Goal: Task Accomplishment & Management: Manage account settings

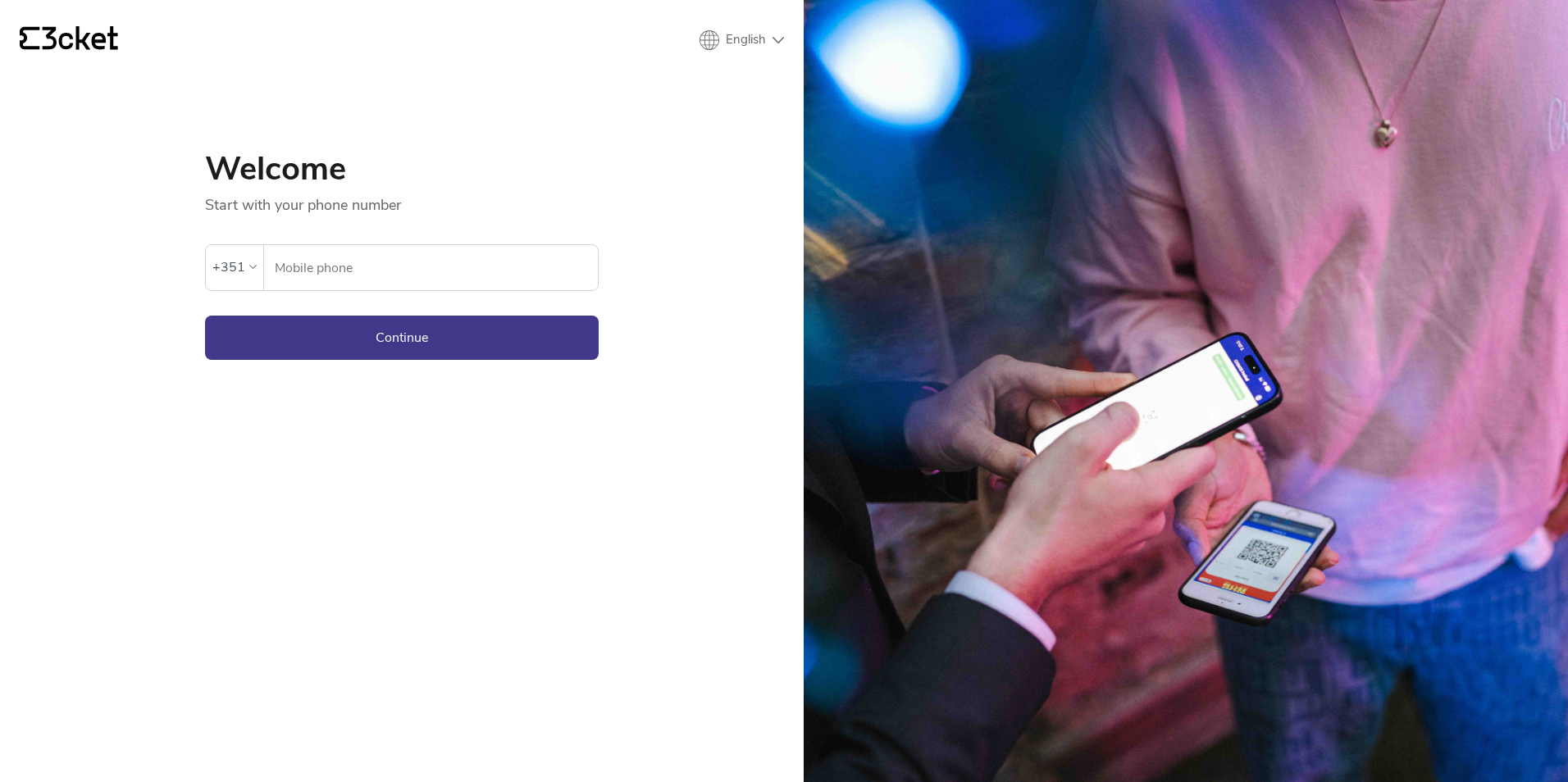
click at [487, 278] on input "Mobile phone" at bounding box center [436, 267] width 324 height 45
type input "918820098"
click at [407, 336] on button "Continue" at bounding box center [402, 338] width 394 height 44
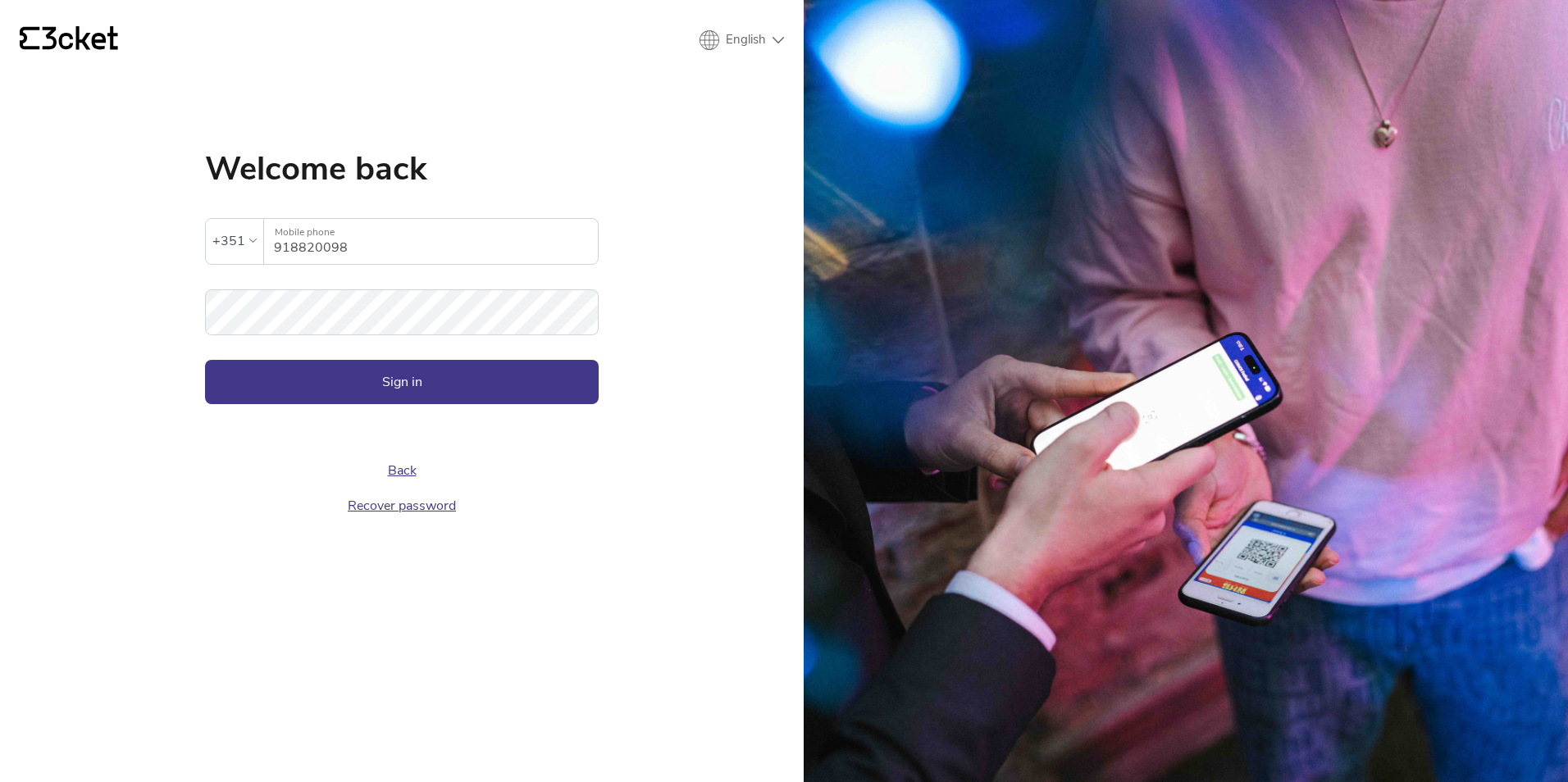
click at [407, 336] on form "The inserted password is invalid +351 918820098 Mobile phone Password Sign in" at bounding box center [402, 295] width 394 height 220
click at [419, 367] on button "Sign in" at bounding box center [402, 382] width 394 height 44
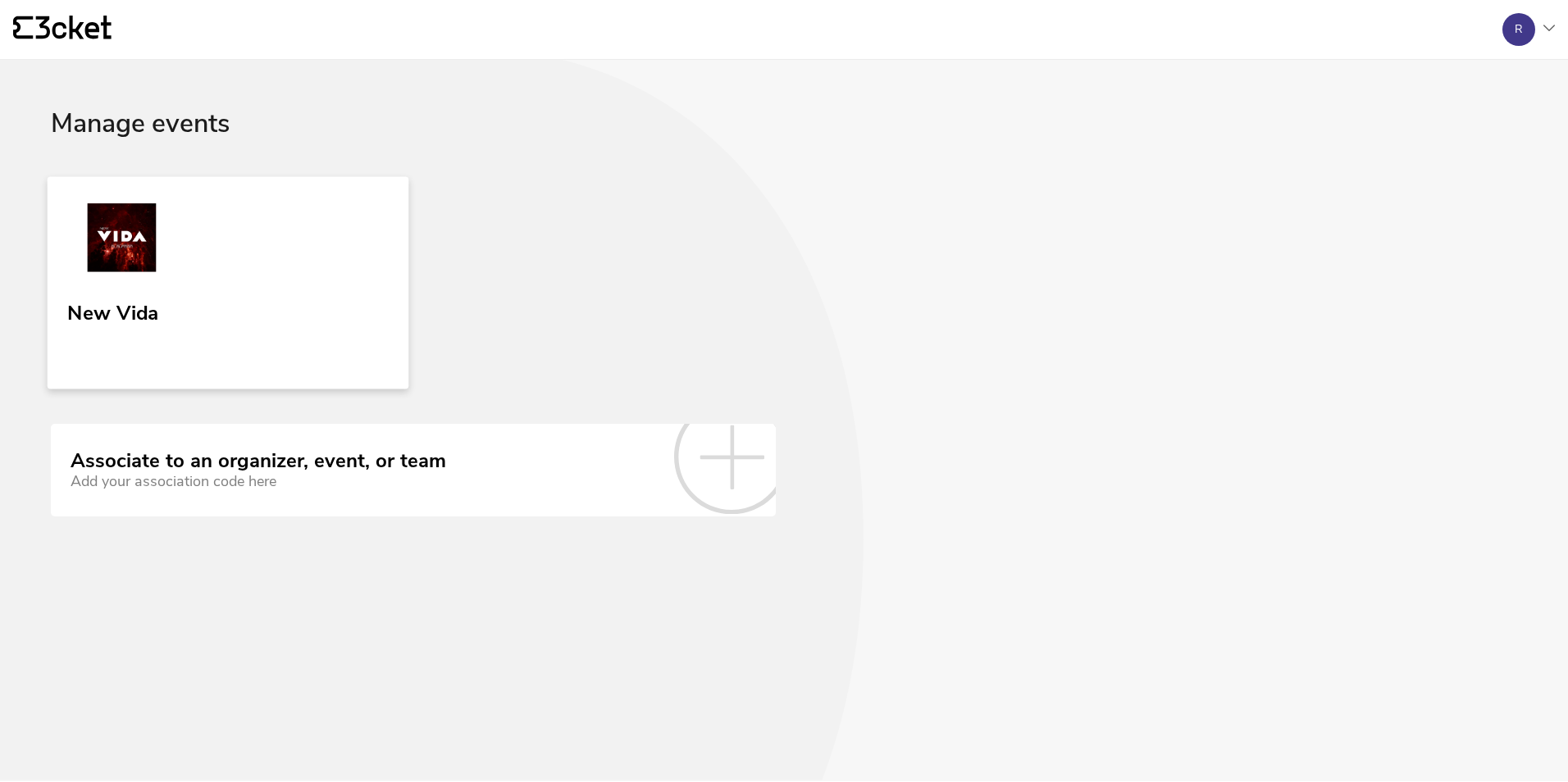
click at [134, 263] on img at bounding box center [122, 241] width 109 height 75
click at [735, 465] on icon at bounding box center [732, 457] width 115 height 115
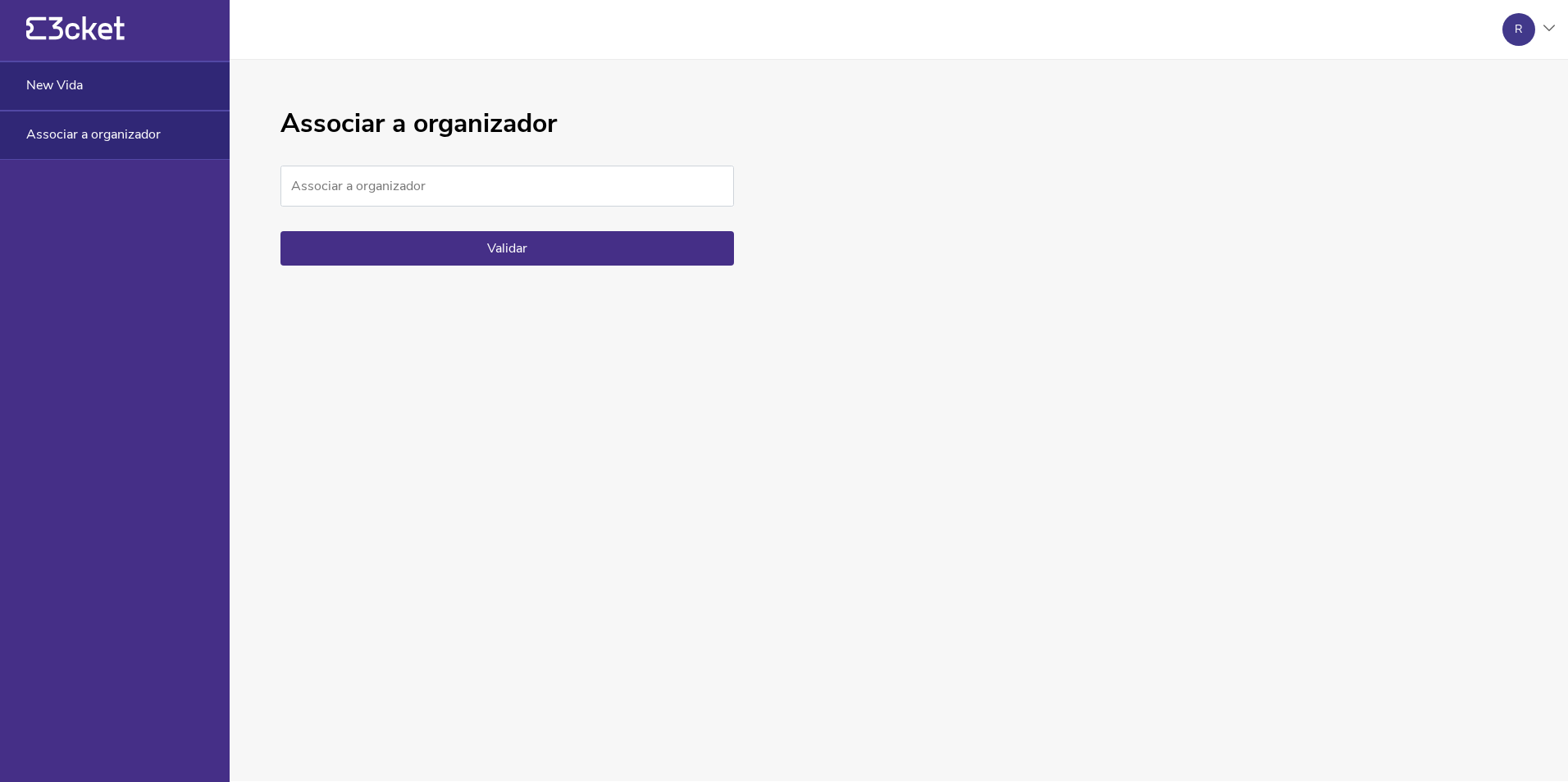
click at [118, 96] on div "New Vida" at bounding box center [115, 86] width 229 height 49
